Goal: Transaction & Acquisition: Subscribe to service/newsletter

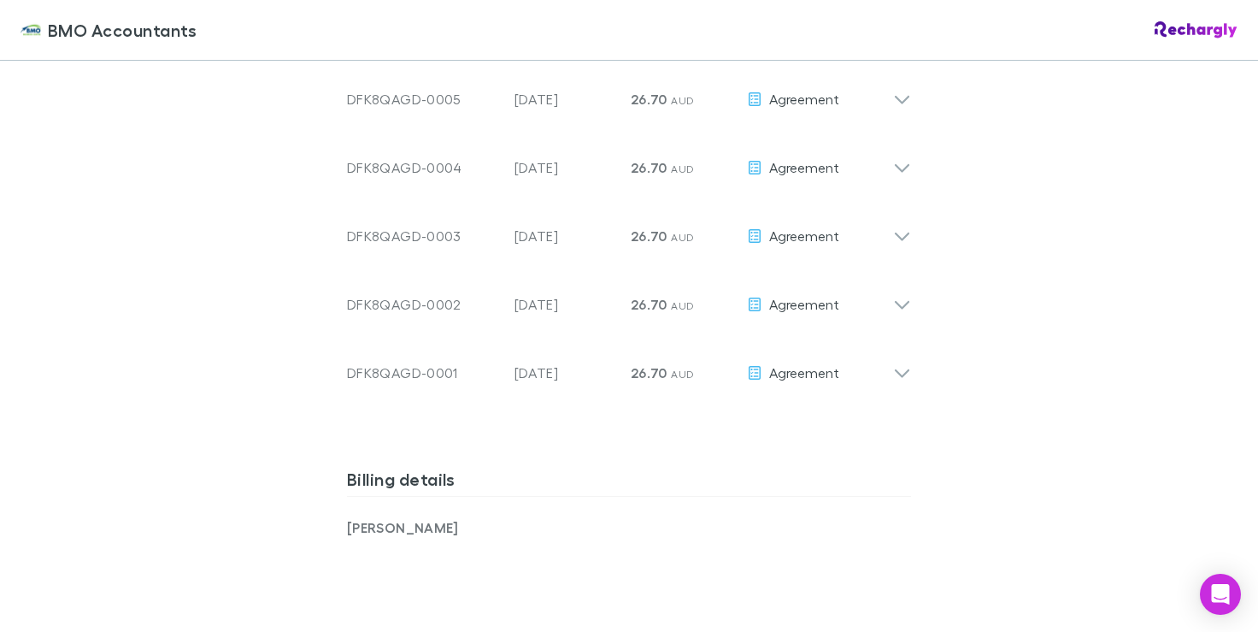
scroll to position [1080, 0]
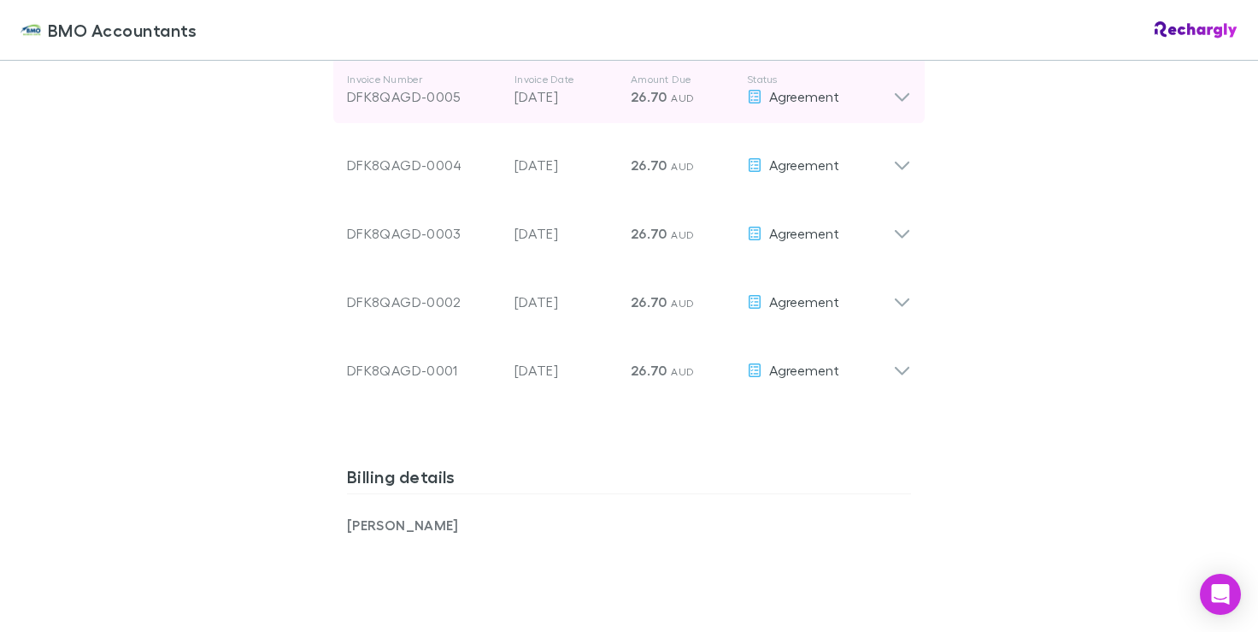
click at [901, 104] on icon at bounding box center [902, 90] width 18 height 34
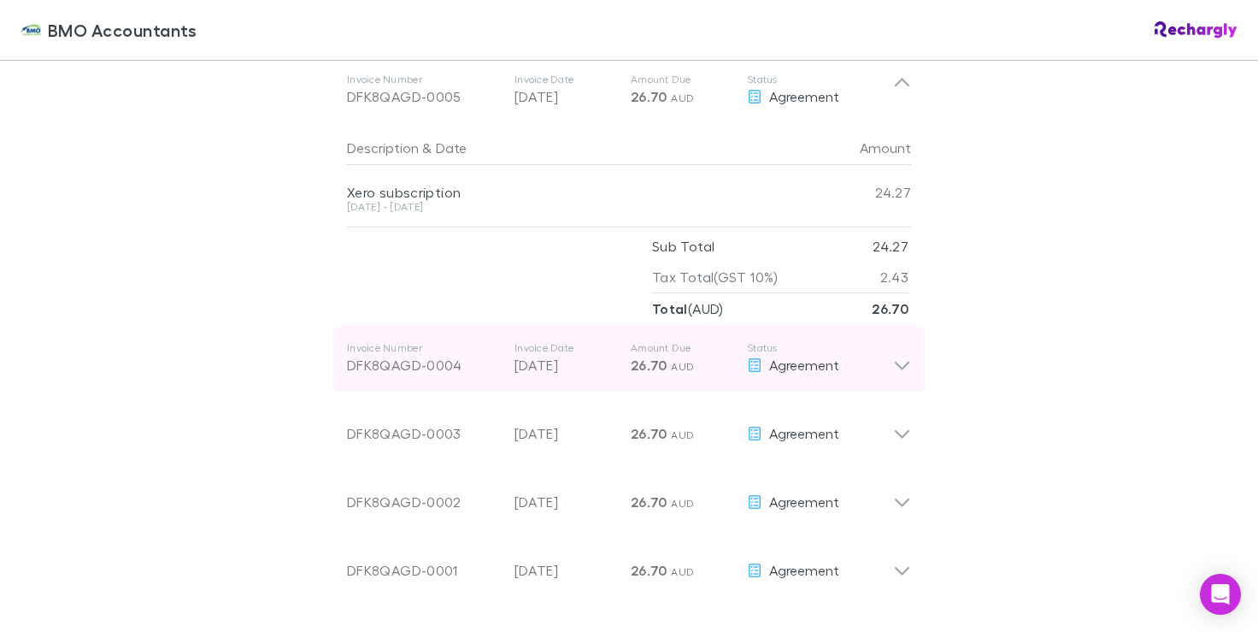
click at [904, 371] on icon at bounding box center [902, 358] width 18 height 34
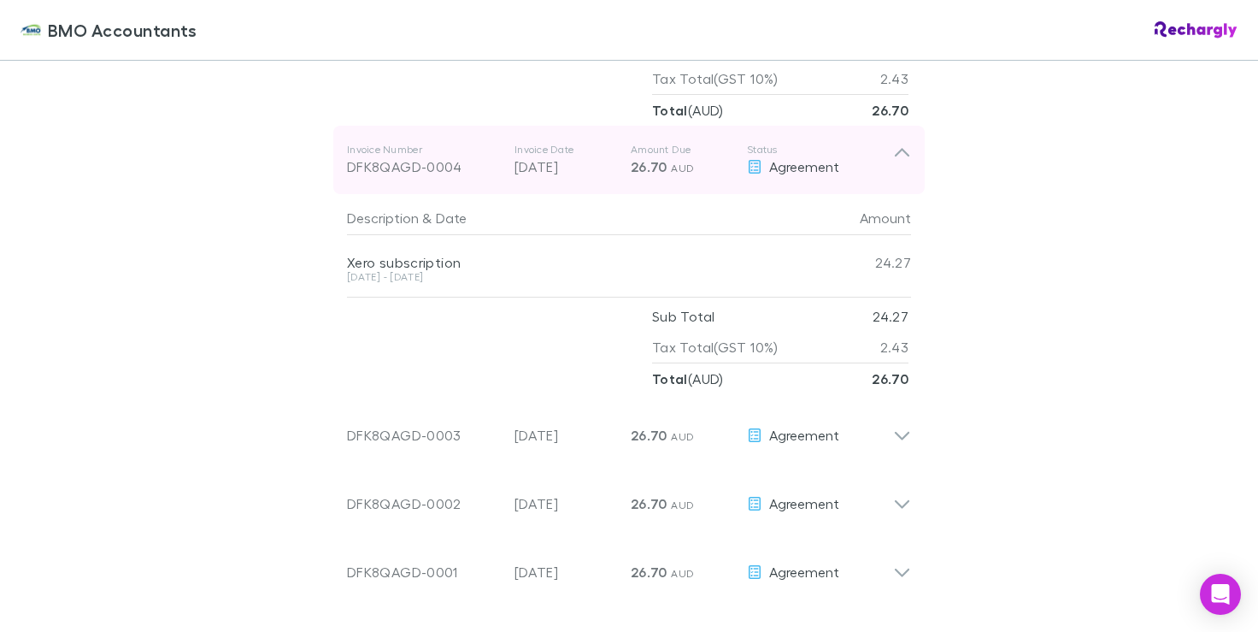
scroll to position [1299, 0]
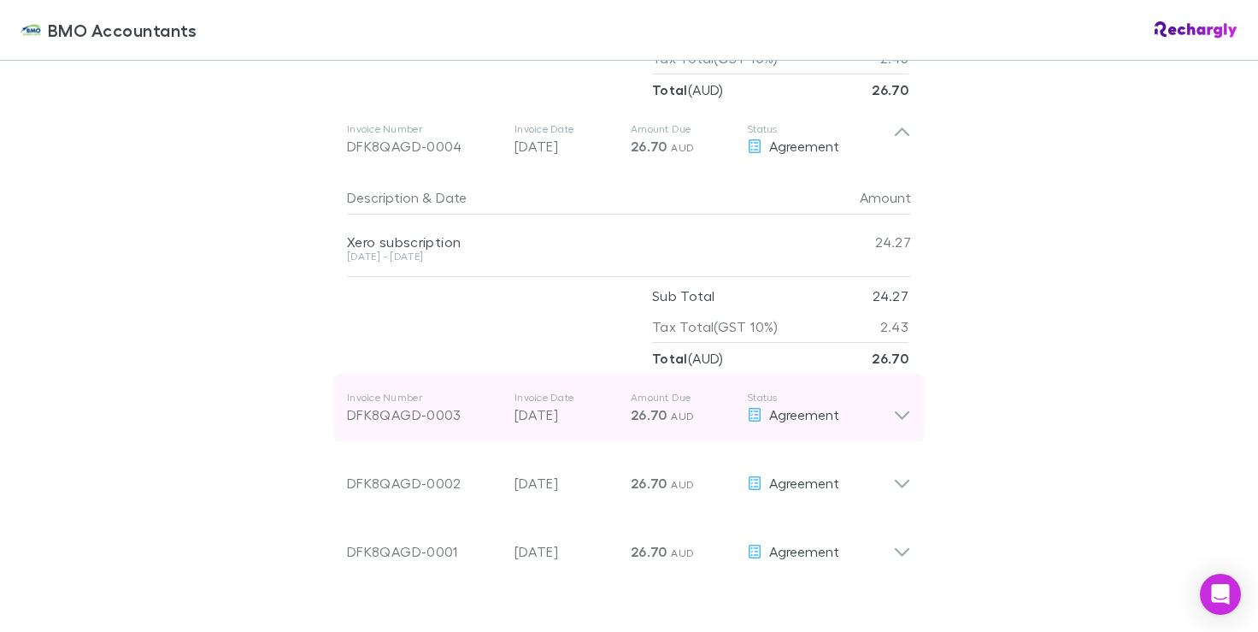
click at [898, 417] on icon at bounding box center [902, 408] width 18 height 34
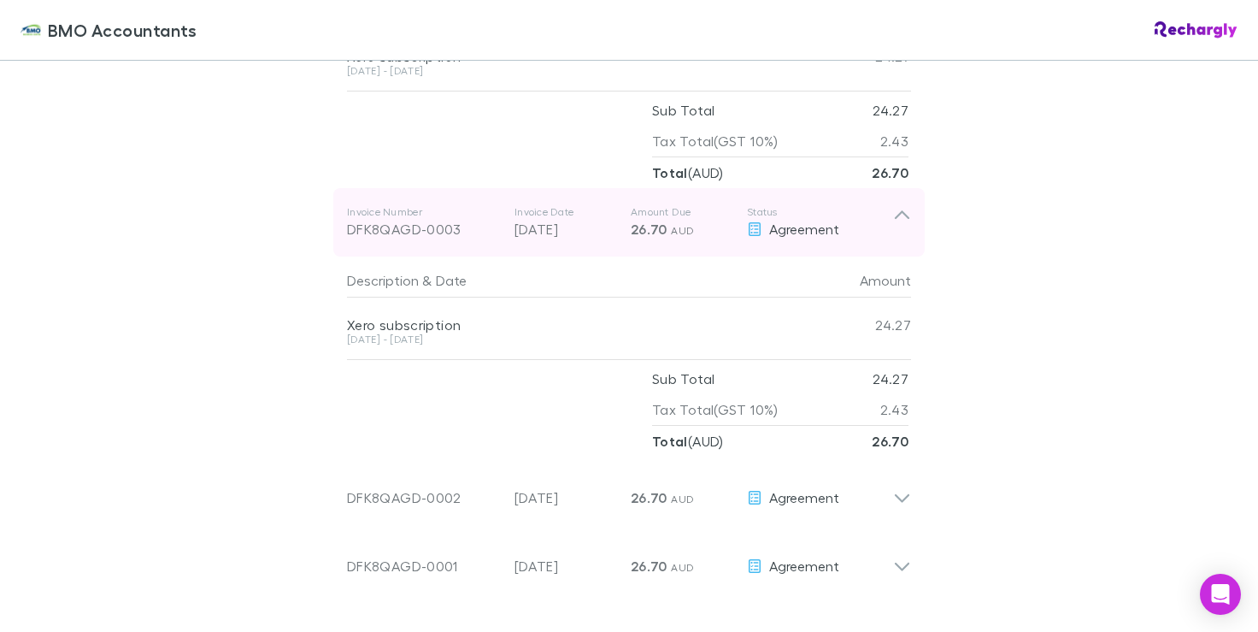
scroll to position [1497, 0]
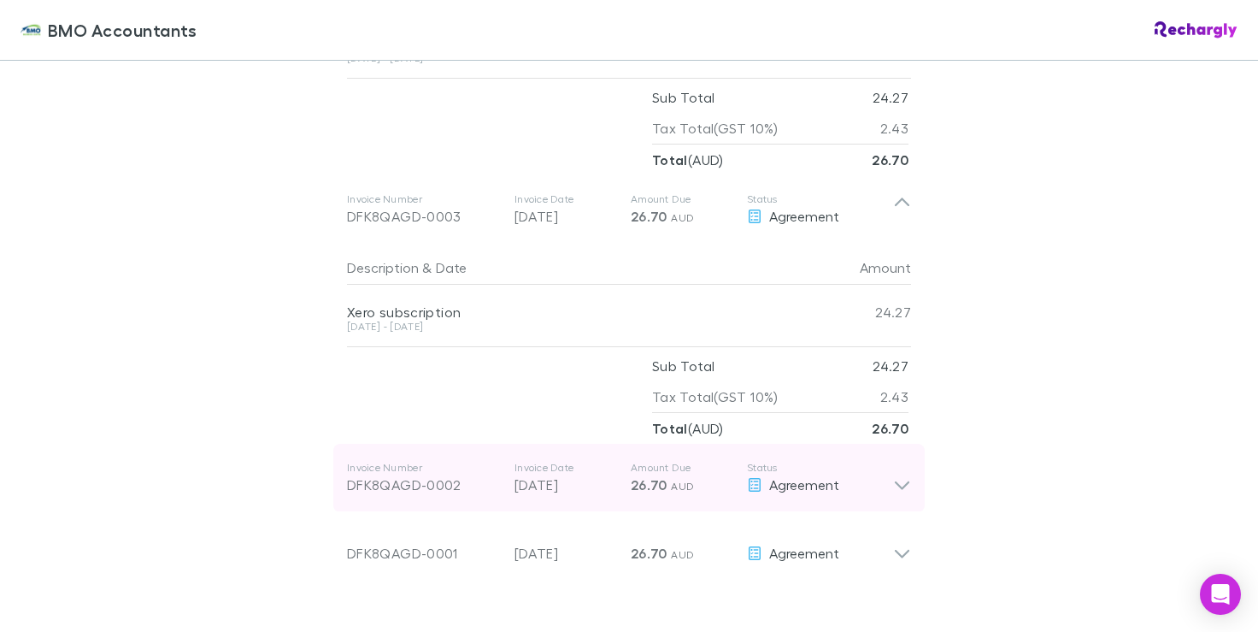
click at [903, 495] on icon at bounding box center [902, 478] width 18 height 34
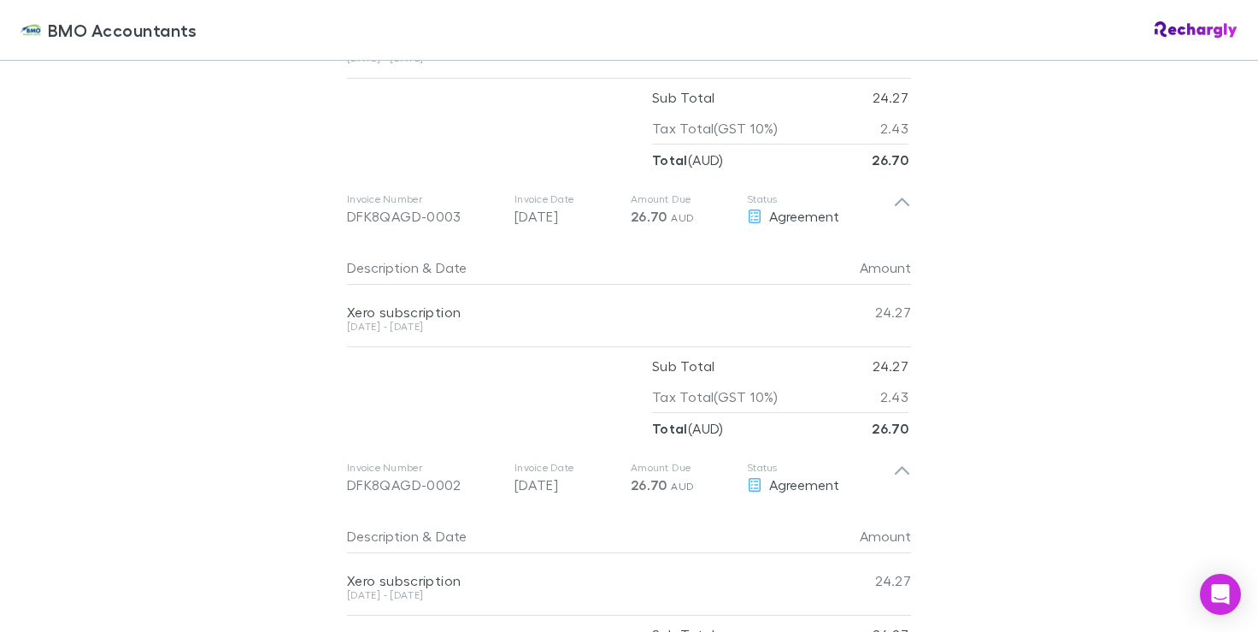
click at [249, 442] on div "BMO Accountants BMO Accountants Software subscriptions agreement BMO Accountant…" at bounding box center [629, 316] width 1258 height 632
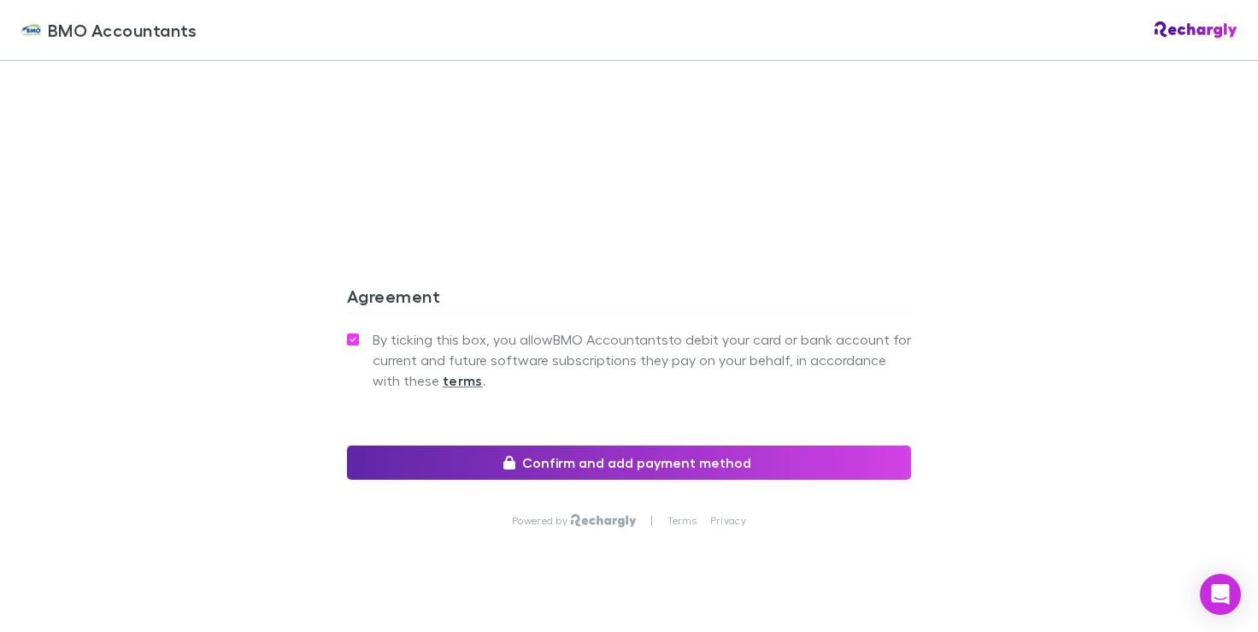
scroll to position [2650, 0]
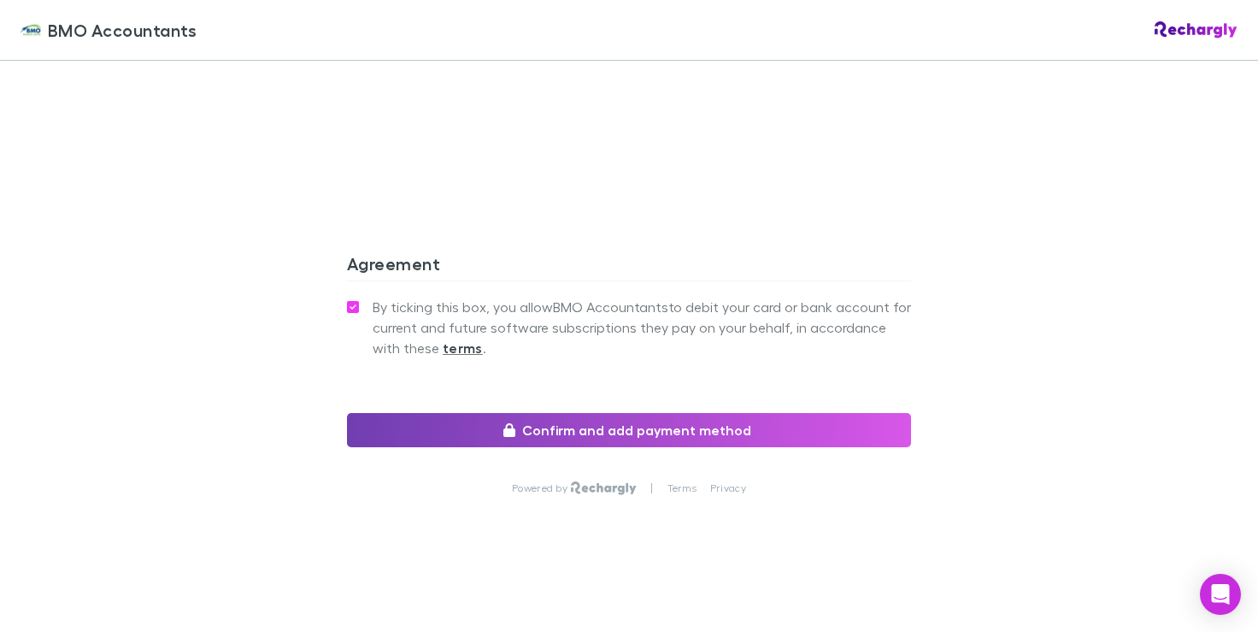
click at [645, 436] on button "Confirm and add payment method" at bounding box center [629, 430] width 564 height 34
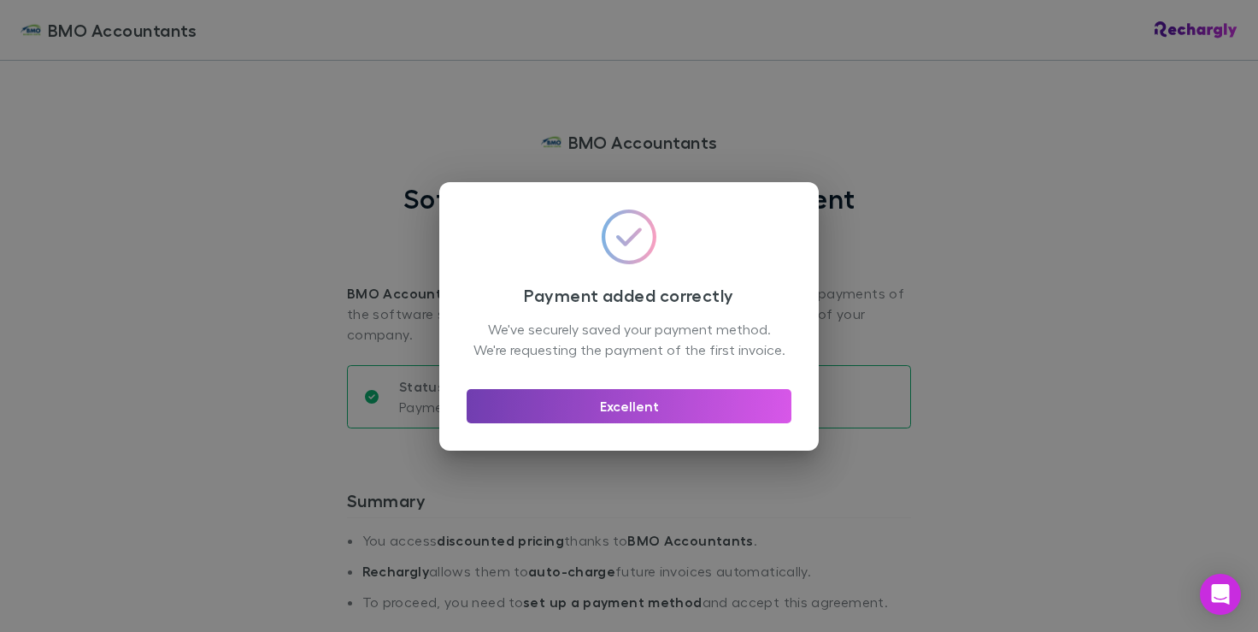
click at [651, 414] on button "Excellent" at bounding box center [629, 406] width 325 height 34
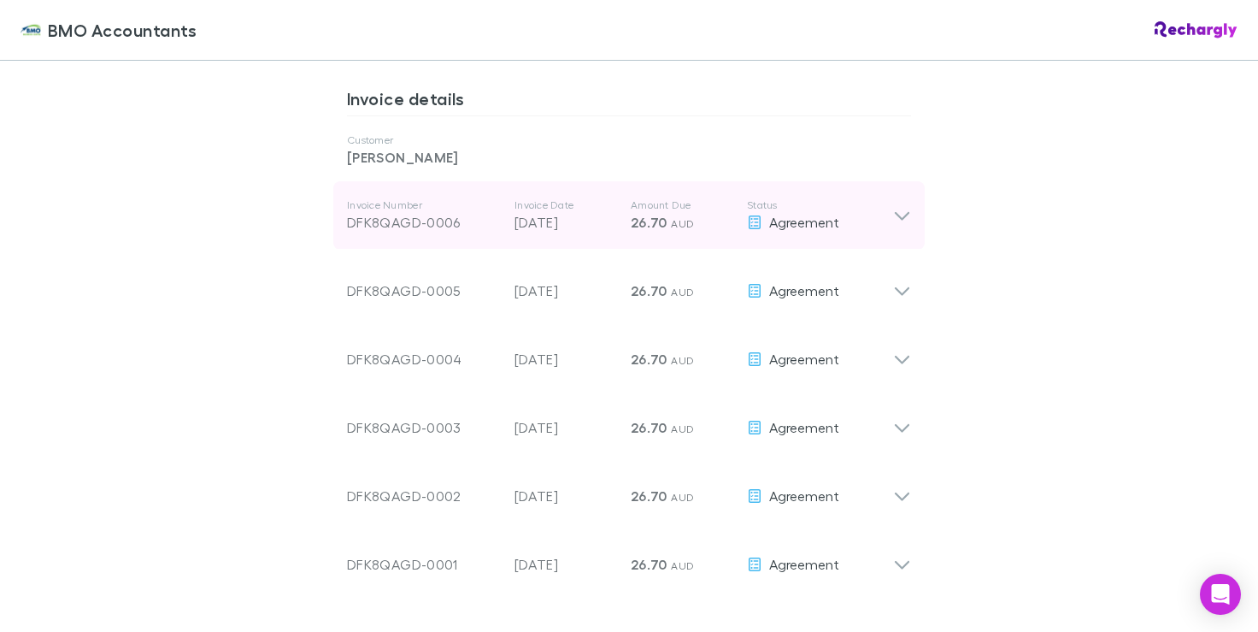
scroll to position [887, 0]
click at [904, 220] on icon at bounding box center [902, 213] width 18 height 21
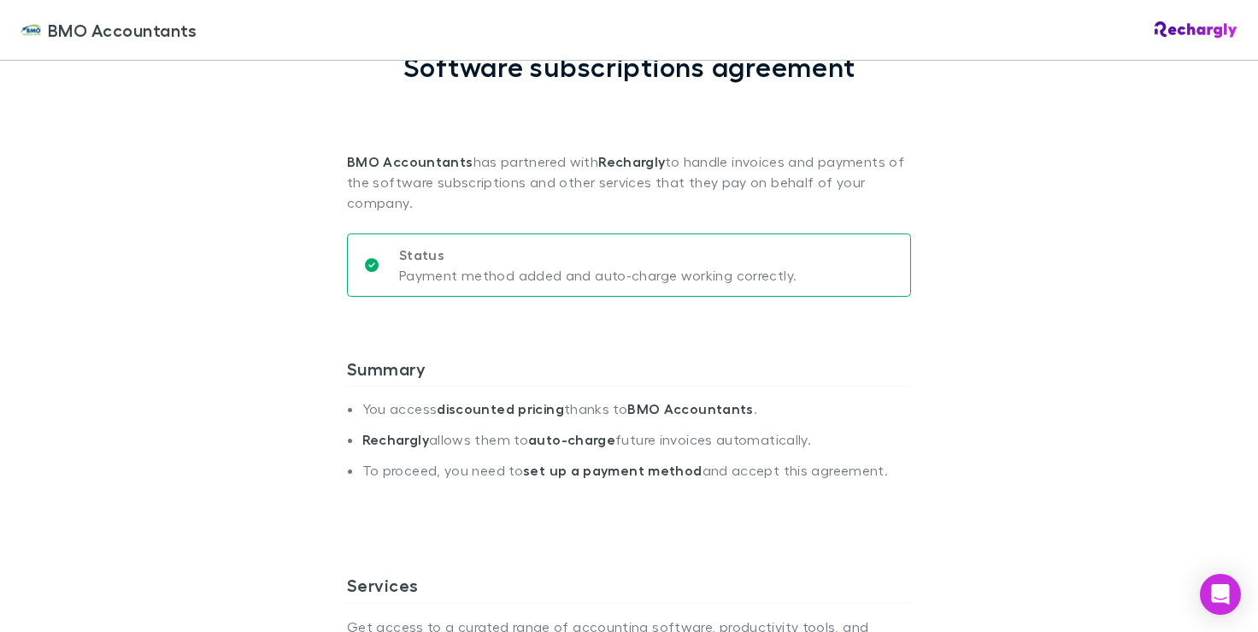
scroll to position [0, 0]
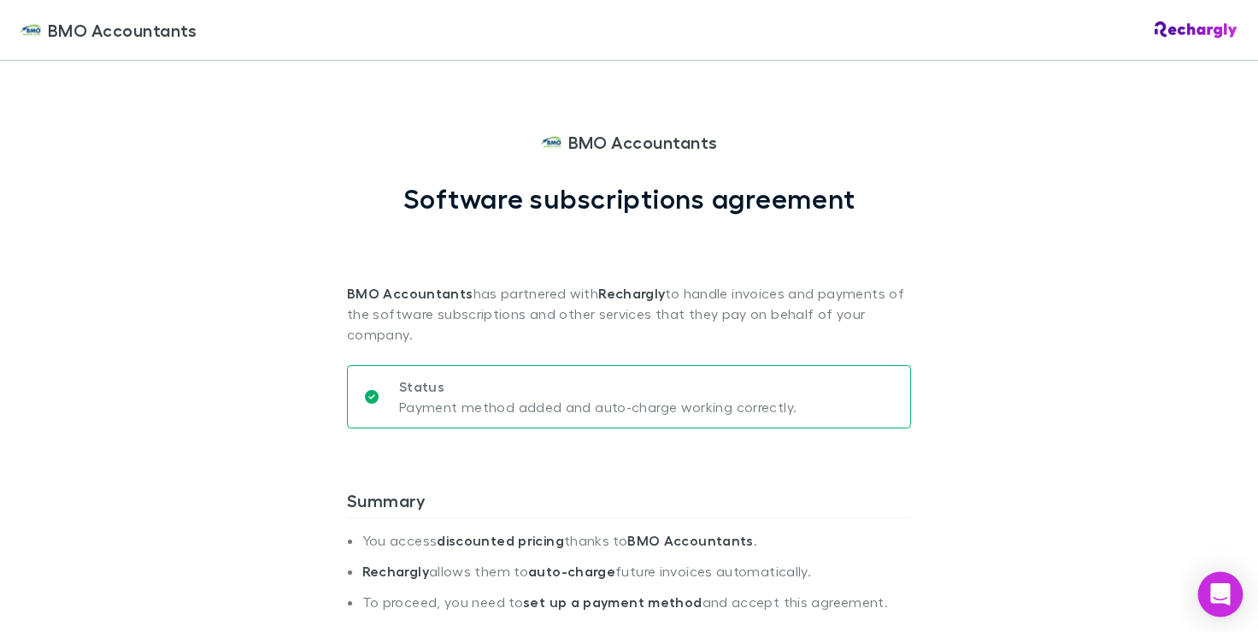
click at [1228, 593] on icon "Open Intercom Messenger" at bounding box center [1221, 594] width 20 height 22
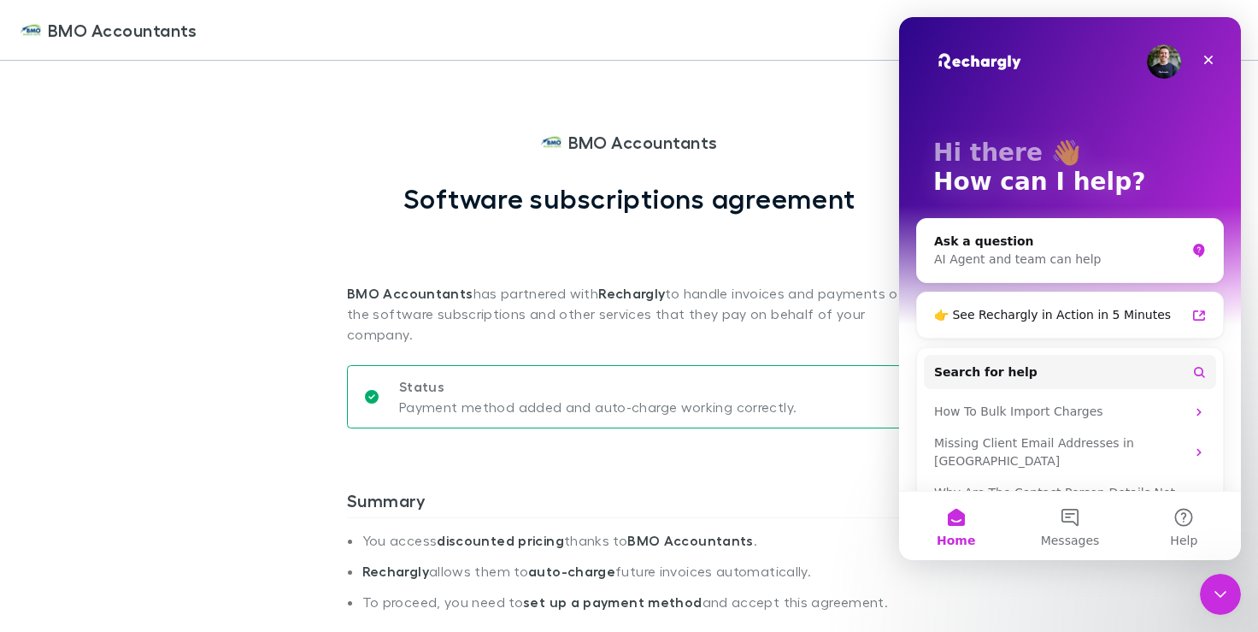
click at [775, 523] on div at bounding box center [629, 524] width 564 height 15
click at [1207, 70] on div "Close" at bounding box center [1208, 59] width 31 height 31
